Goal: Information Seeking & Learning: Learn about a topic

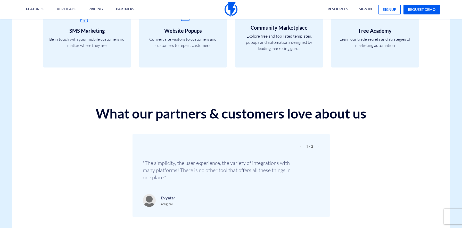
scroll to position [1826, 0]
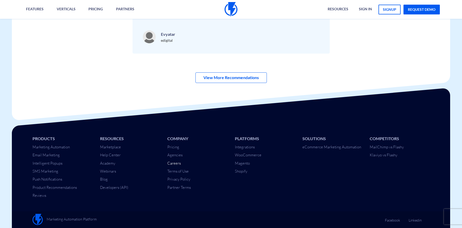
click at [171, 164] on link "Careers" at bounding box center [173, 163] width 13 height 5
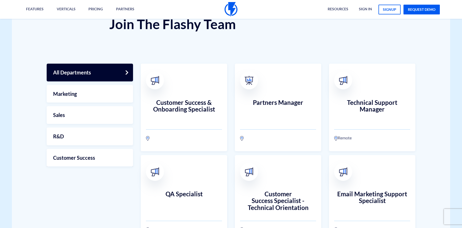
scroll to position [92, 0]
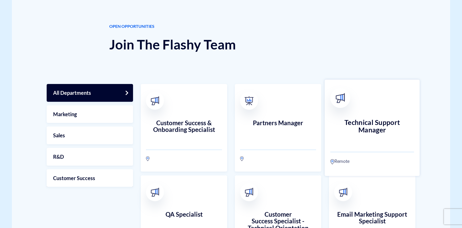
click at [368, 107] on link "Technical Support Manager Remote" at bounding box center [372, 128] width 95 height 96
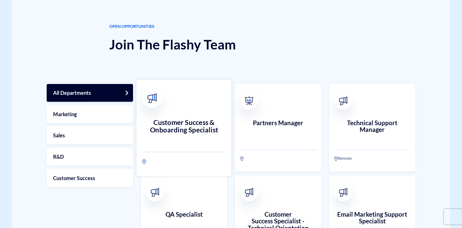
click at [165, 101] on link "Customer Success & Onboarding Specialist" at bounding box center [183, 128] width 95 height 96
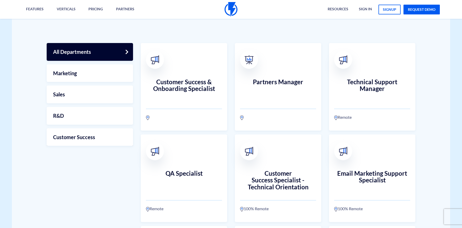
scroll to position [152, 0]
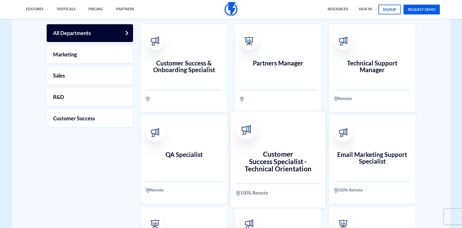
click at [301, 156] on h3 "Customer Success Specialist - Technical Orientation" at bounding box center [278, 162] width 84 height 23
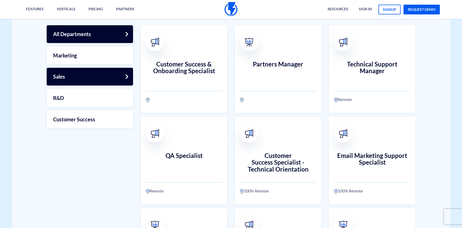
scroll to position [152, 0]
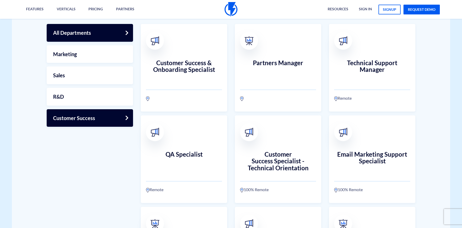
click at [86, 119] on link "Customer Success" at bounding box center [90, 118] width 86 height 18
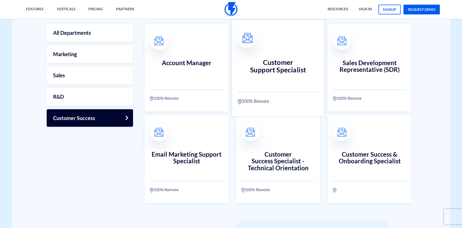
click at [276, 64] on h3 "Customer Support Specialist" at bounding box center [278, 70] width 81 height 23
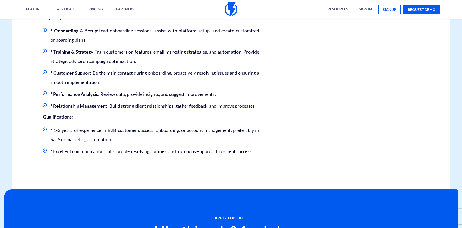
scroll to position [214, 0]
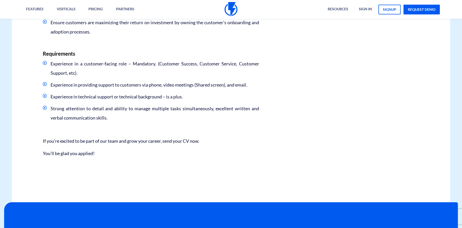
scroll to position [326, 0]
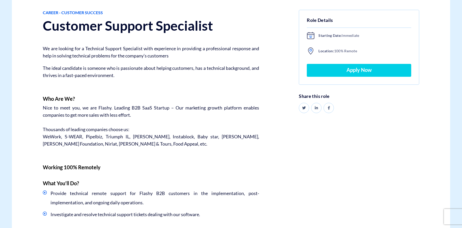
scroll to position [98, 0]
